Goal: Check status

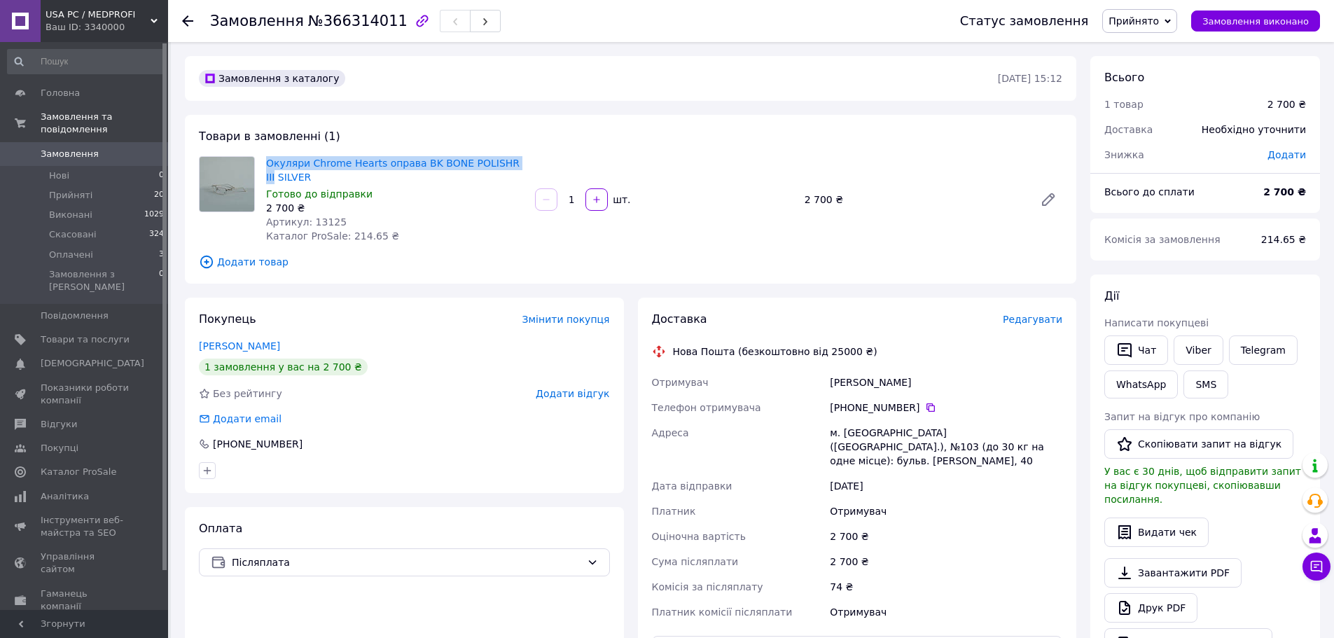
drag, startPoint x: 242, startPoint y: 169, endPoint x: 232, endPoint y: 169, distance: 9.1
click at [232, 169] on div "Окуляри Chrome Hearts оправа BK BONE POLISHR III SILVER Готово до відправки 2 7…" at bounding box center [630, 199] width 875 height 87
drag, startPoint x: 300, startPoint y: 177, endPoint x: 263, endPoint y: 164, distance: 40.1
click at [263, 164] on div "Окуляри Chrome Hearts оправа BK BONE POLISHR III SILVER Готово до відправки 2 7…" at bounding box center [394, 199] width 269 height 92
copy link "Окуляри Chrome Hearts оправа BK BONE POLISHR III SILVER"
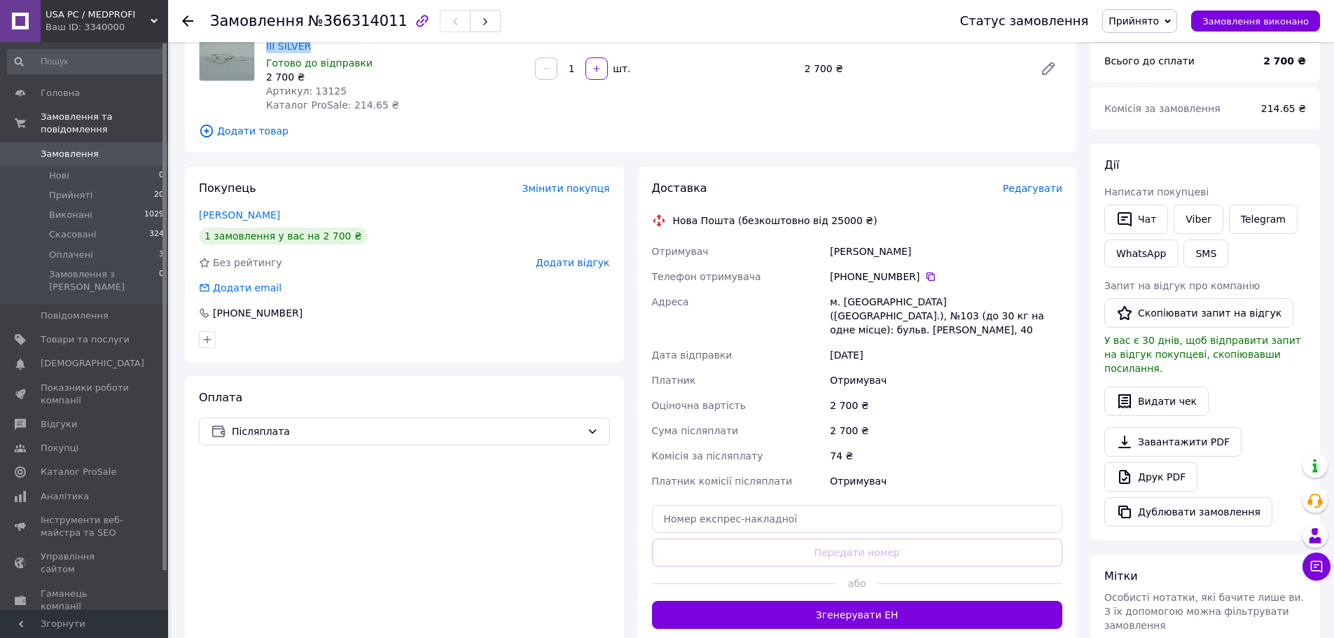
scroll to position [327, 0]
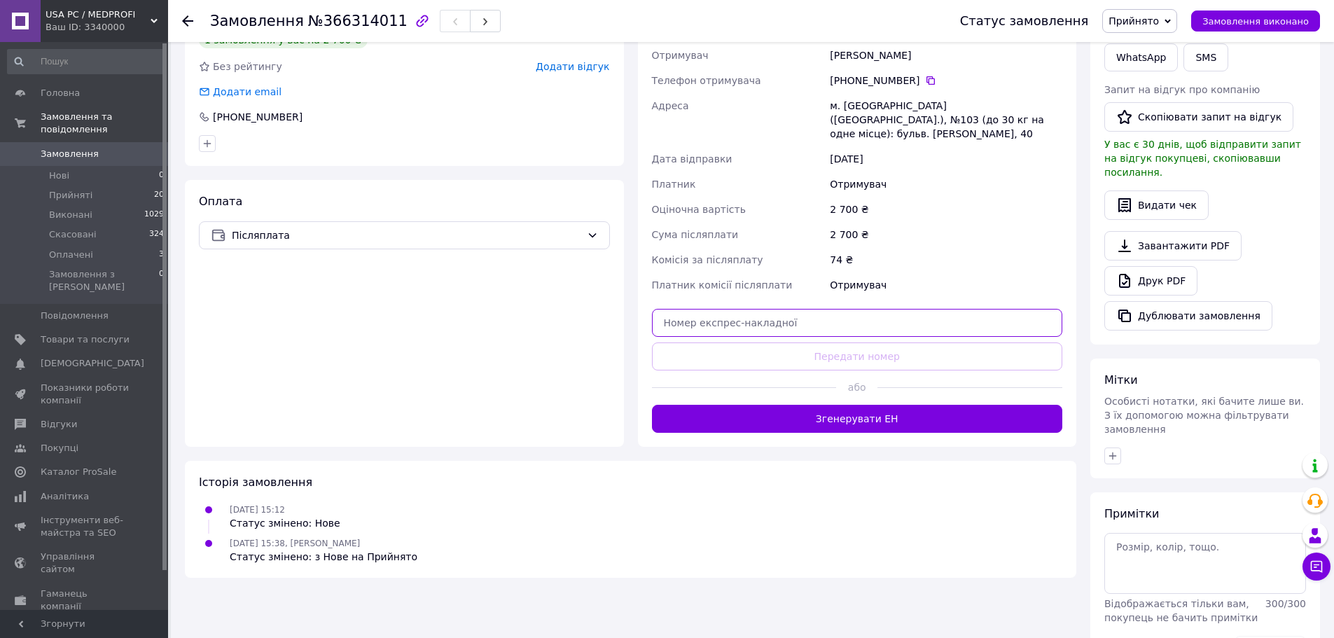
click at [858, 309] on input "text" at bounding box center [857, 323] width 411 height 28
paste input "20451269142486"
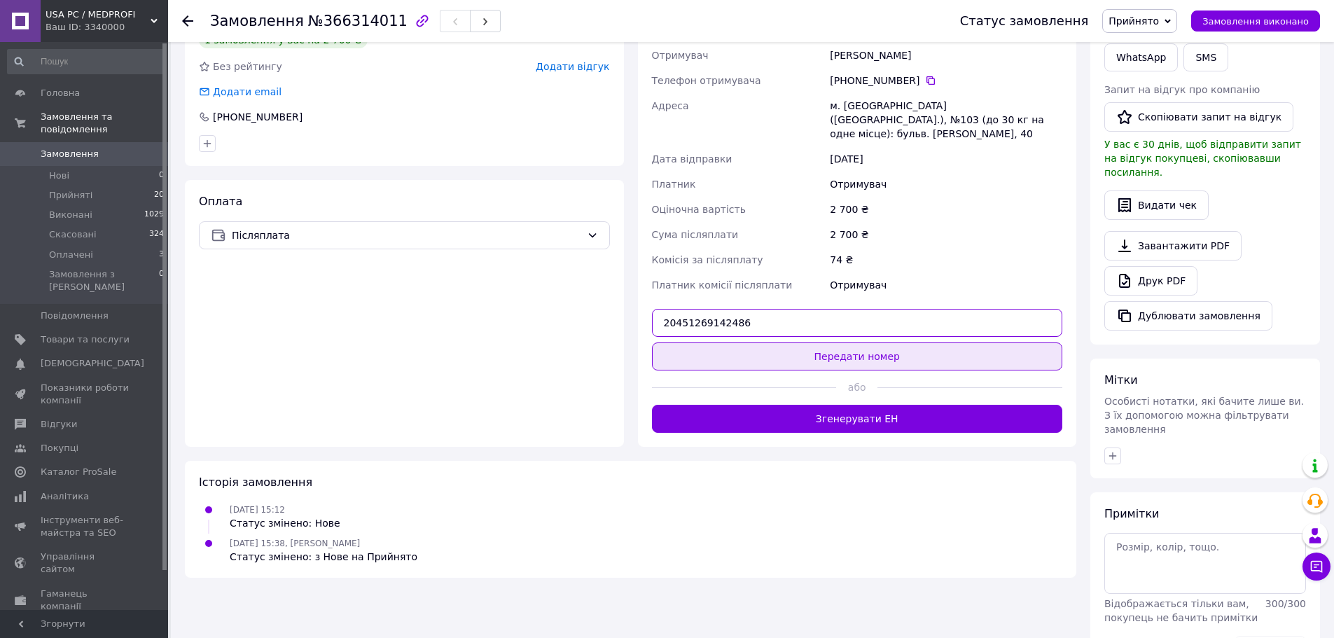
type input "20451269142486"
click at [860, 342] on button "Передати номер" at bounding box center [857, 356] width 411 height 28
